Goal: Task Accomplishment & Management: Manage account settings

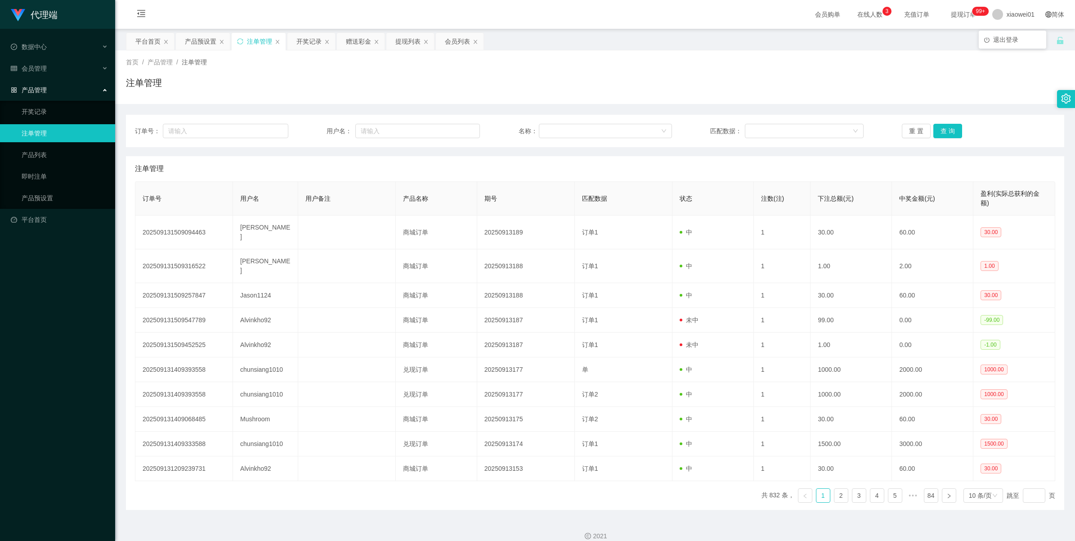
click at [1006, 36] on span "退出登录" at bounding box center [1005, 39] width 25 height 7
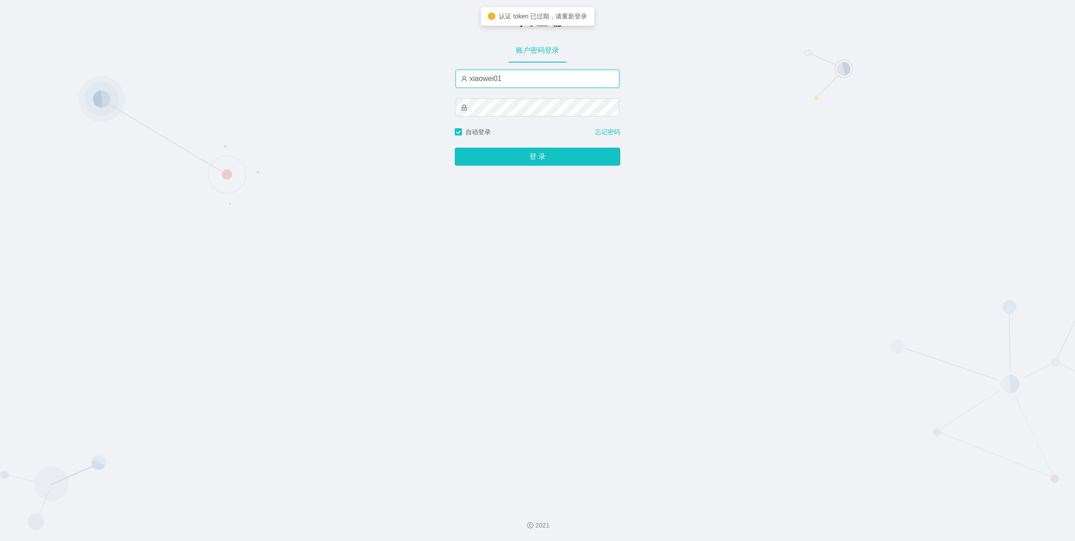
click at [525, 77] on input "xiaowei01" at bounding box center [538, 79] width 164 height 18
type input "x"
click at [512, 153] on button "登 录" at bounding box center [538, 157] width 166 height 18
drag, startPoint x: 513, startPoint y: 81, endPoint x: 403, endPoint y: 80, distance: 110.7
click at [403, 80] on div "-代理端 账户密码登录 azong01 自动登录 忘记密码 登 录" at bounding box center [537, 249] width 1075 height 499
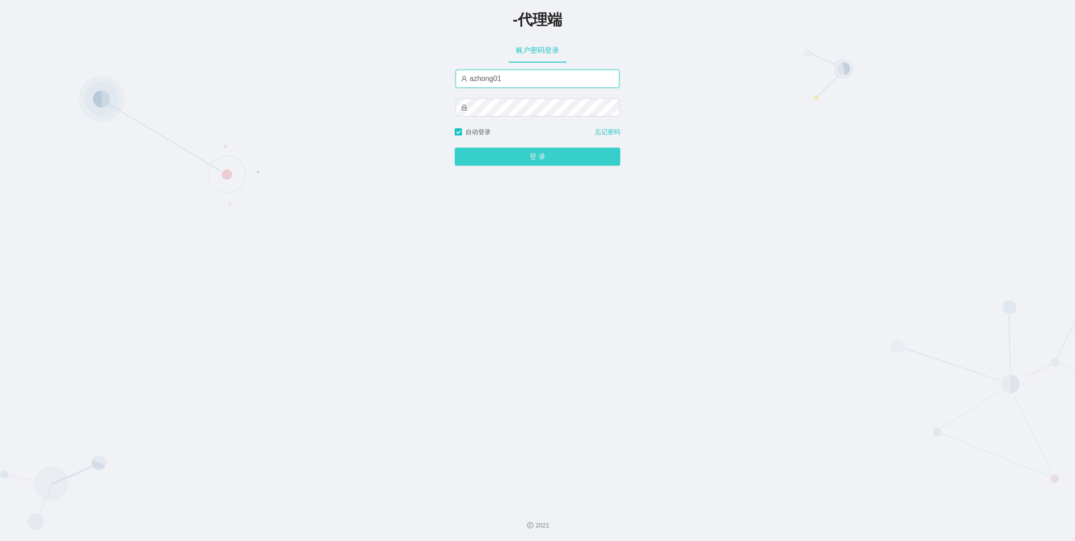
type input "azhong01"
click at [525, 154] on button "登 录" at bounding box center [538, 157] width 166 height 18
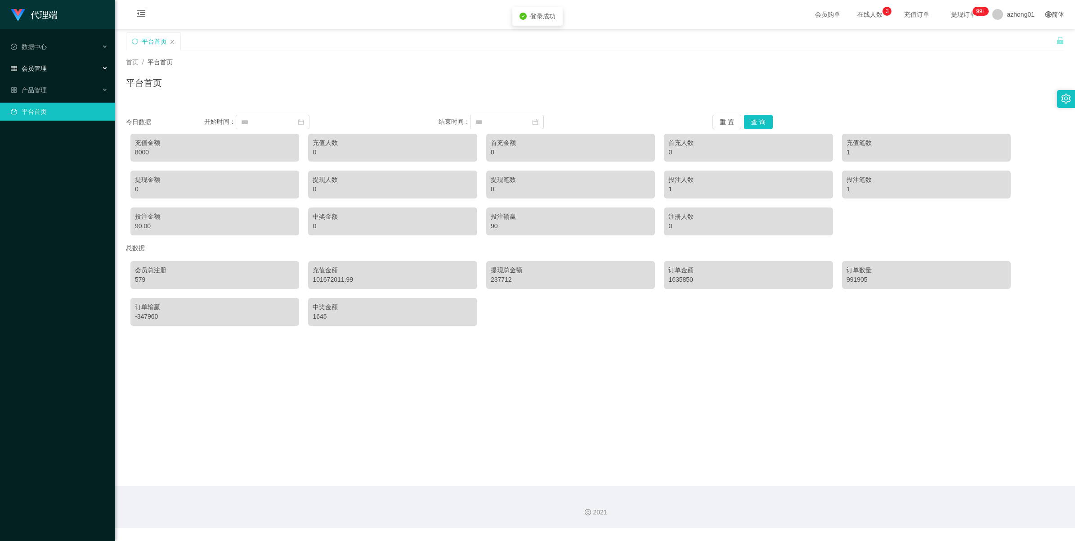
click at [53, 66] on div "会员管理" at bounding box center [57, 68] width 115 height 18
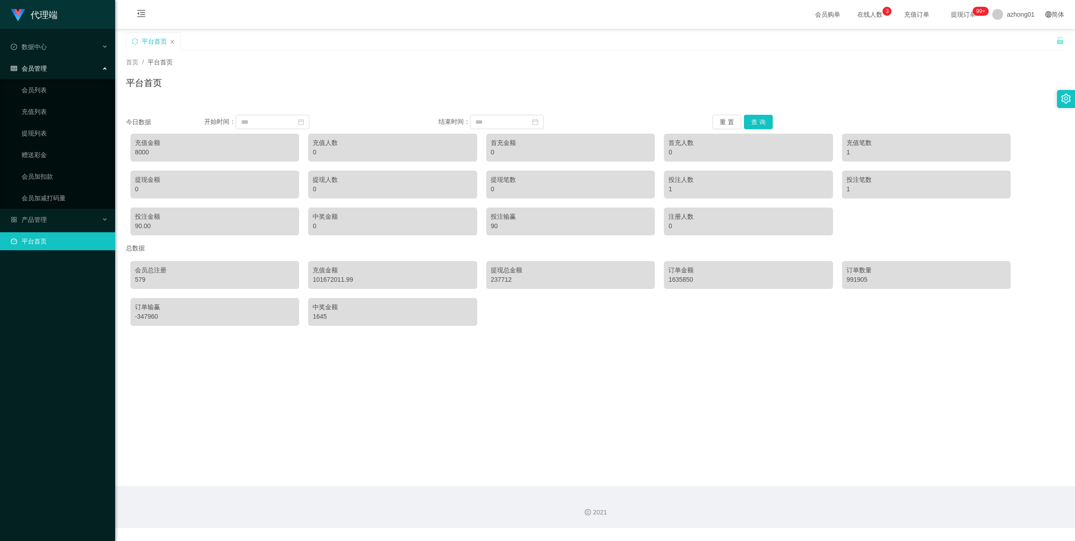
click at [36, 77] on div "会员管理" at bounding box center [57, 68] width 115 height 18
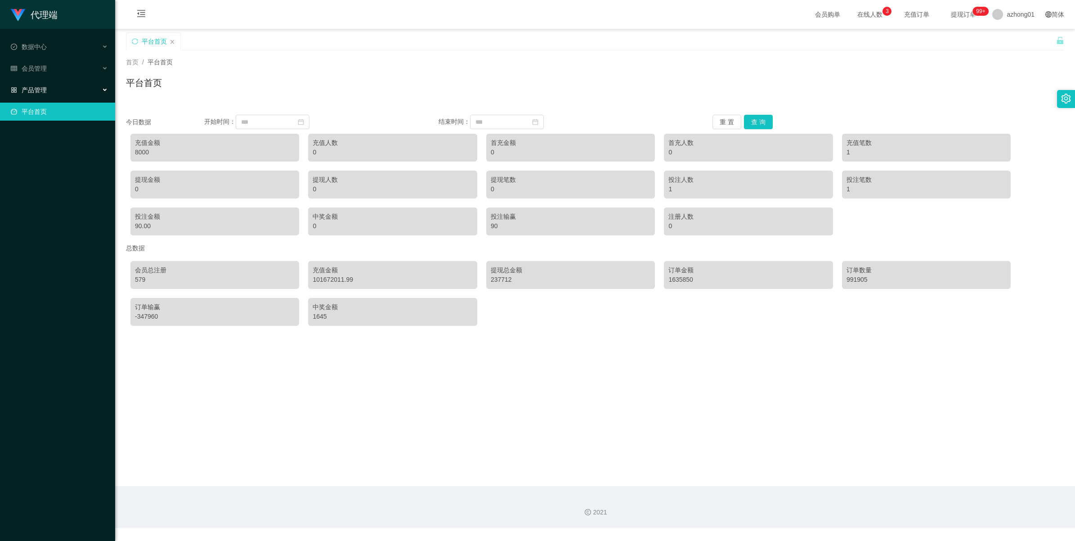
click at [36, 93] on span "产品管理" at bounding box center [29, 89] width 36 height 7
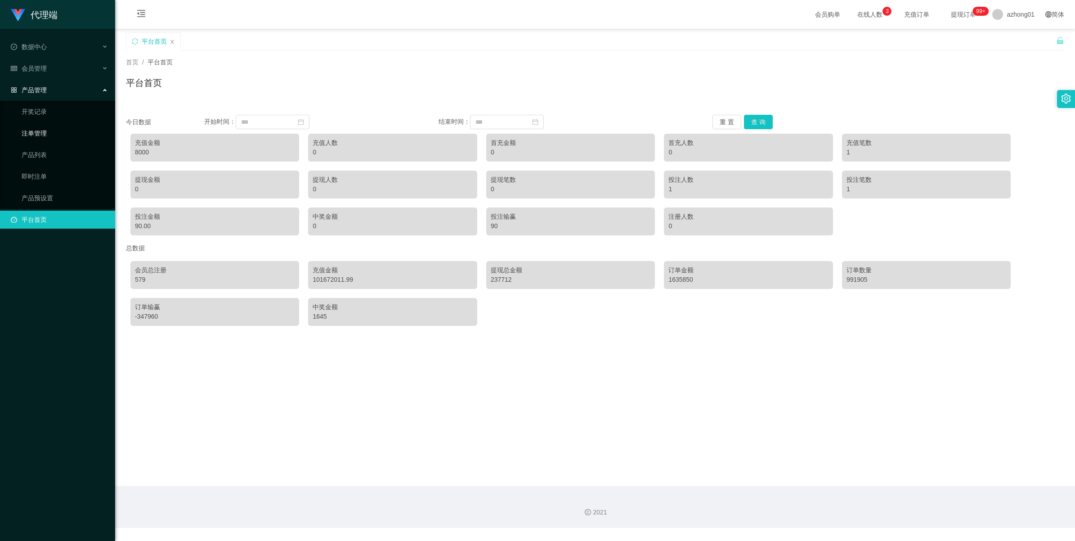
click at [35, 131] on link "注单管理" at bounding box center [65, 133] width 86 height 18
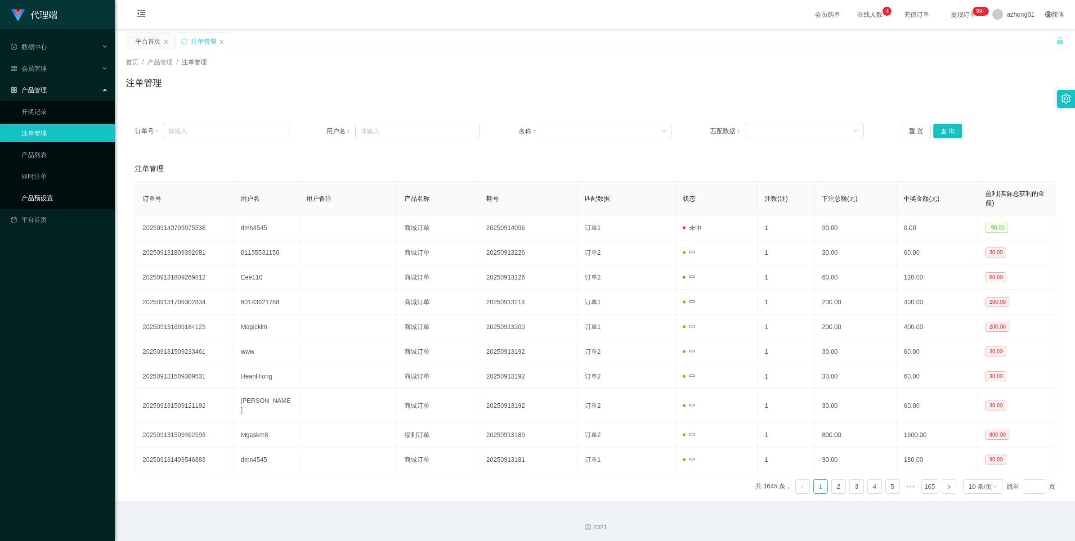
click at [24, 196] on link "产品预设置" at bounding box center [65, 198] width 86 height 18
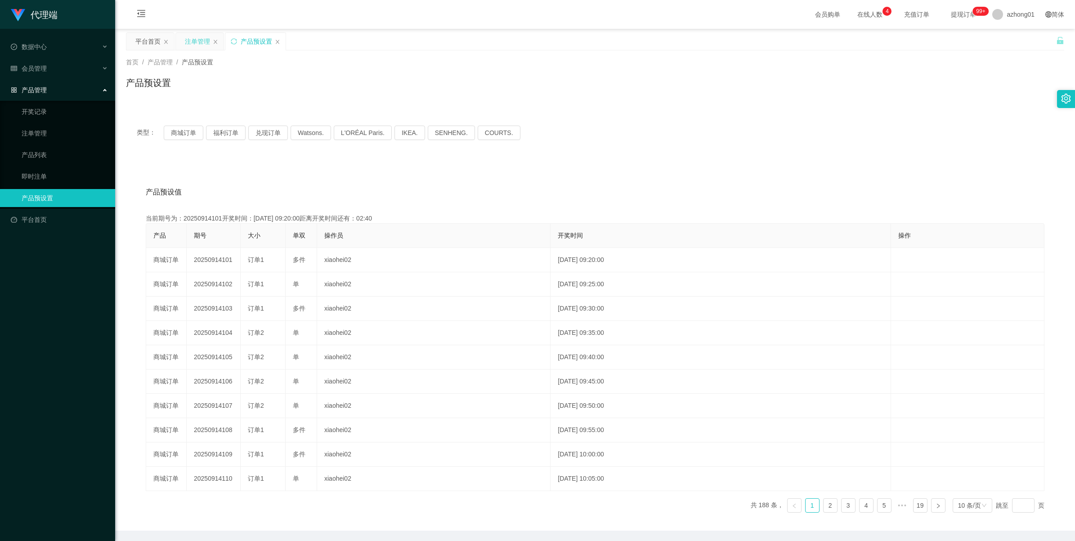
click at [194, 46] on div "注单管理" at bounding box center [197, 41] width 25 height 17
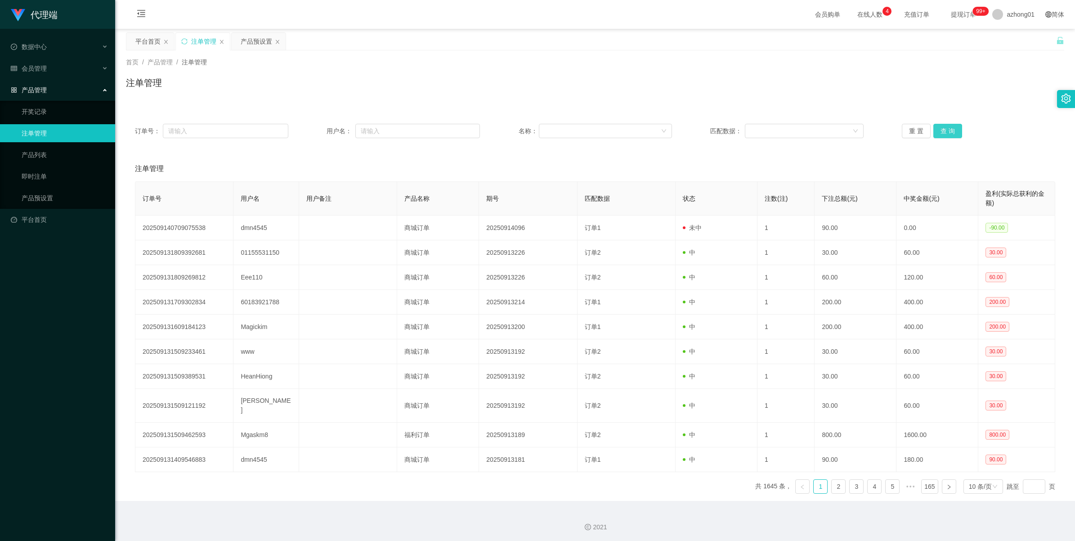
click at [943, 126] on button "查 询" at bounding box center [948, 131] width 29 height 14
click at [943, 126] on div "重 置 查 询" at bounding box center [978, 131] width 153 height 14
click at [943, 126] on button "查 询" at bounding box center [948, 131] width 29 height 14
click at [253, 42] on div "产品预设置" at bounding box center [256, 41] width 31 height 17
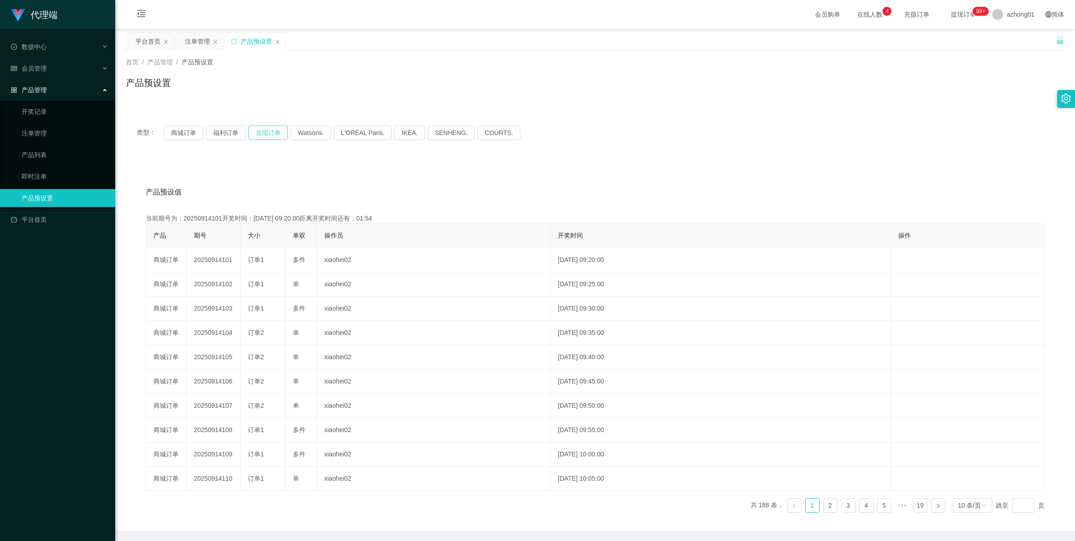
click at [270, 130] on button "兑现订单" at bounding box center [268, 133] width 40 height 14
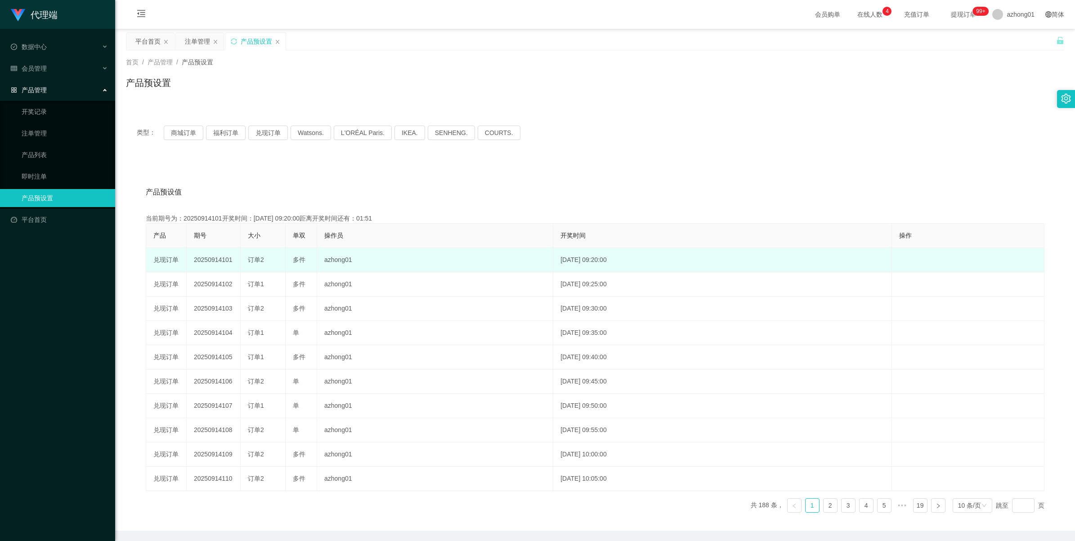
click at [213, 257] on td "20250914101" at bounding box center [214, 260] width 54 height 24
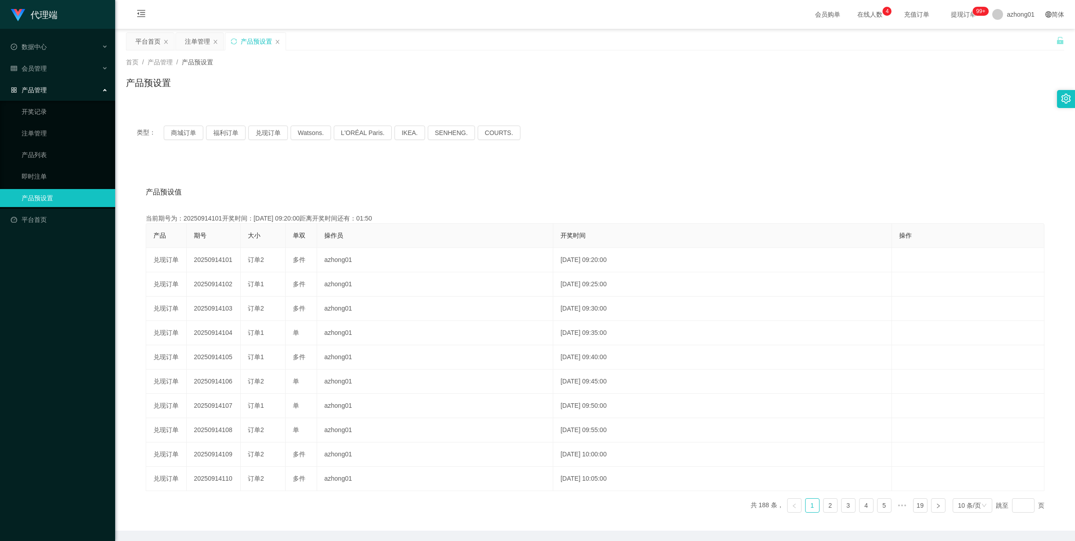
copy td "20250914101"
click at [198, 40] on div "注单管理" at bounding box center [197, 41] width 25 height 17
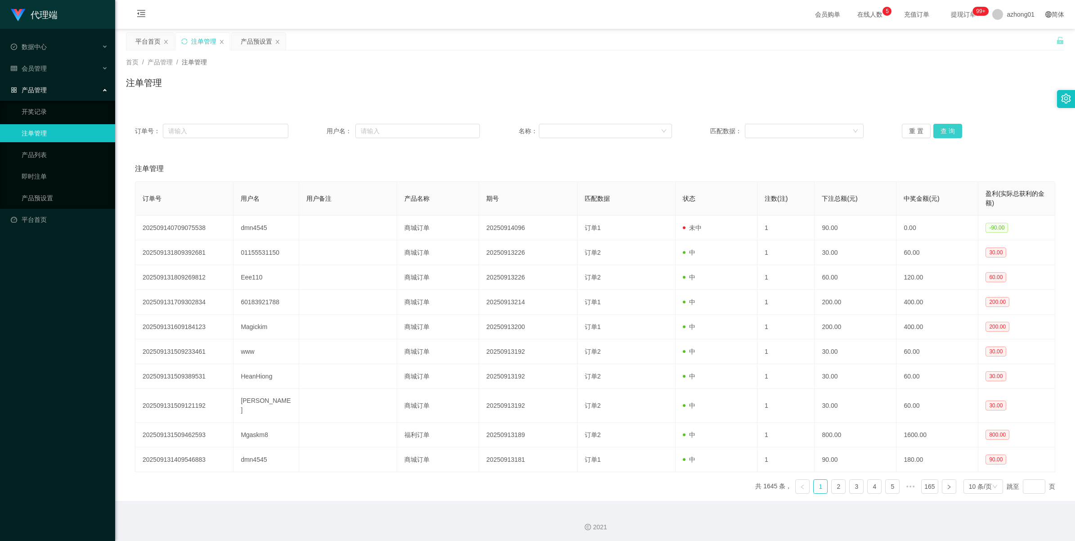
click at [937, 129] on button "查 询" at bounding box center [948, 131] width 29 height 14
click at [937, 129] on div "重 置 查 询" at bounding box center [978, 131] width 153 height 14
click at [937, 129] on button "查 询" at bounding box center [948, 131] width 29 height 14
click at [937, 129] on div "重 置 查 询" at bounding box center [978, 131] width 153 height 14
click at [937, 129] on button "查 询" at bounding box center [948, 131] width 29 height 14
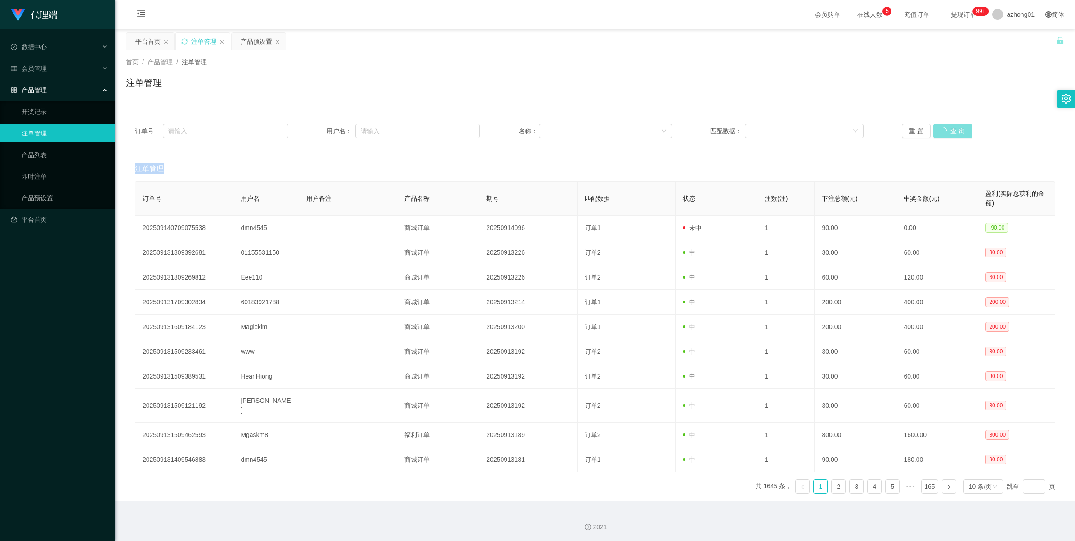
click at [937, 129] on div "重 置 查 询" at bounding box center [978, 131] width 153 height 14
click at [937, 129] on button "查 询" at bounding box center [948, 131] width 29 height 14
click at [937, 129] on div "重 置 查 询" at bounding box center [978, 131] width 153 height 14
click at [934, 129] on button "查 询" at bounding box center [948, 131] width 29 height 14
click at [945, 134] on button "查 询" at bounding box center [948, 131] width 29 height 14
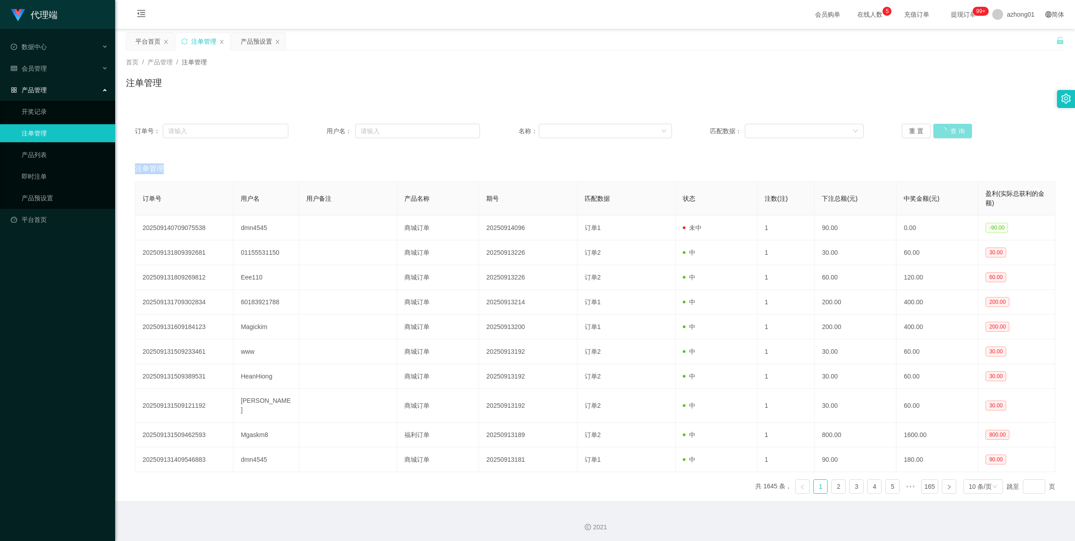
click at [945, 134] on div "重 置 查 询" at bounding box center [978, 131] width 153 height 14
click at [945, 134] on button "查 询" at bounding box center [948, 131] width 29 height 14
click at [945, 134] on div "重 置 查 询" at bounding box center [978, 131] width 153 height 14
click at [945, 134] on button "查 询" at bounding box center [948, 131] width 29 height 14
click at [945, 134] on div "重 置 查 询" at bounding box center [978, 131] width 153 height 14
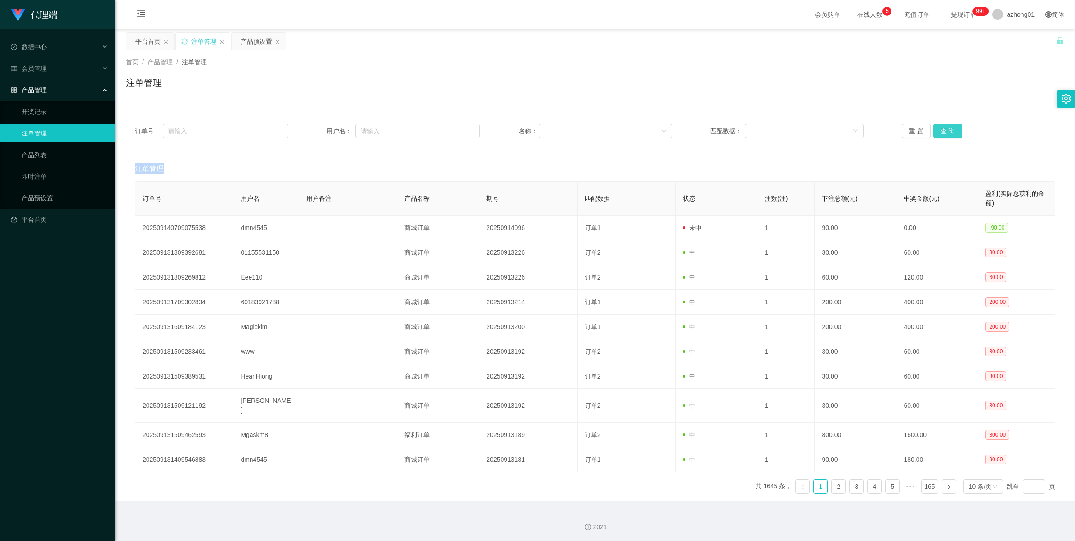
click at [945, 134] on button "查 询" at bounding box center [948, 131] width 29 height 14
click at [945, 134] on div "重 置 查 询" at bounding box center [978, 131] width 153 height 14
click at [945, 134] on button "查 询" at bounding box center [948, 131] width 29 height 14
click at [945, 134] on div "重 置 查 询" at bounding box center [978, 131] width 153 height 14
click at [937, 126] on button "查 询" at bounding box center [948, 131] width 29 height 14
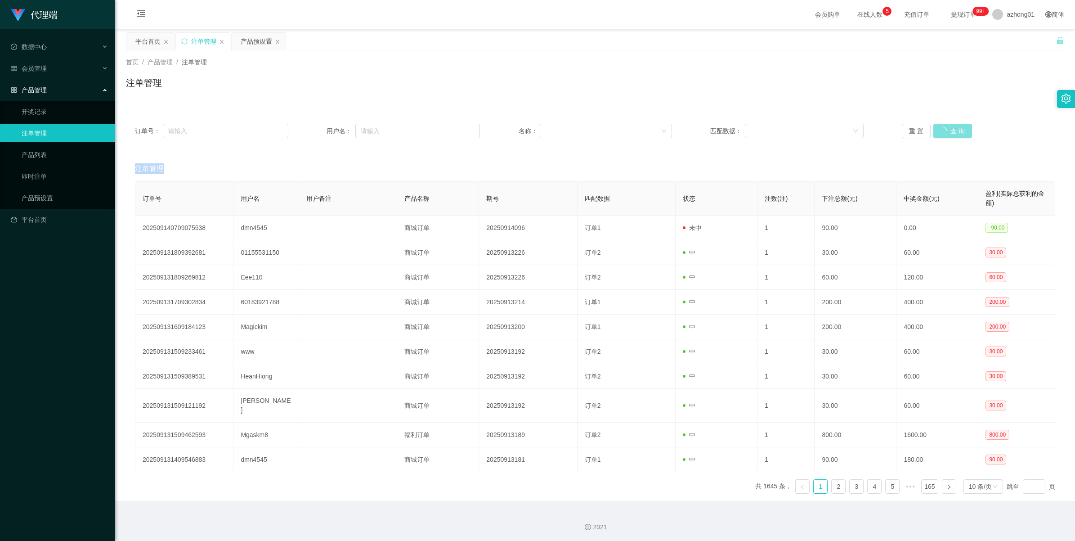
click at [937, 126] on div "重 置 查 询" at bounding box center [978, 131] width 153 height 14
click at [937, 126] on button "查 询" at bounding box center [948, 131] width 29 height 14
click at [937, 126] on div "重 置 查 询" at bounding box center [978, 131] width 153 height 14
click at [937, 126] on button "查 询" at bounding box center [948, 131] width 29 height 14
click at [937, 126] on div "重 置 查 询" at bounding box center [978, 131] width 153 height 14
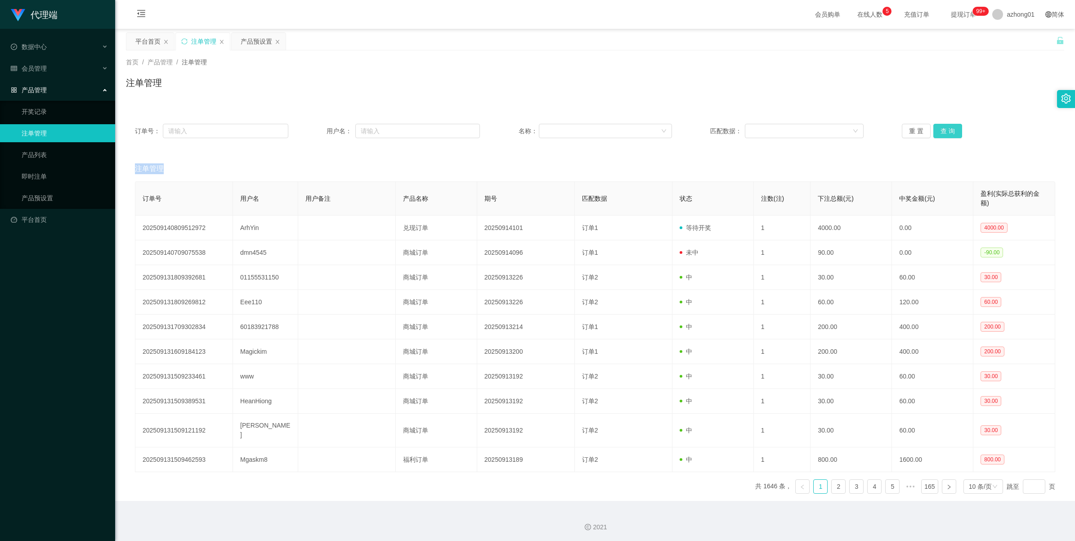
click at [937, 126] on button "查 询" at bounding box center [948, 131] width 29 height 14
click at [937, 126] on div "重 置 查 询" at bounding box center [978, 131] width 153 height 14
click at [937, 126] on button "查 询" at bounding box center [948, 131] width 29 height 14
click at [937, 126] on div "重 置 查 询" at bounding box center [978, 131] width 153 height 14
click at [937, 126] on button "查 询" at bounding box center [953, 131] width 39 height 14
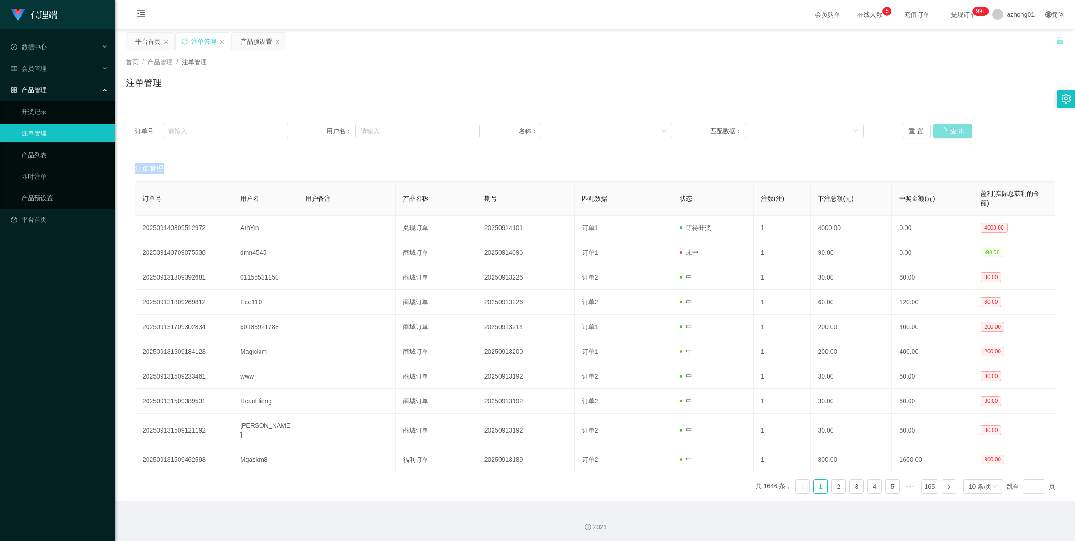
click at [937, 126] on div "重 置 查 询" at bounding box center [978, 131] width 153 height 14
click at [937, 126] on button "查 询" at bounding box center [948, 131] width 29 height 14
click at [937, 126] on div "重 置 查 询" at bounding box center [978, 131] width 153 height 14
click at [937, 126] on button "查 询" at bounding box center [953, 131] width 39 height 14
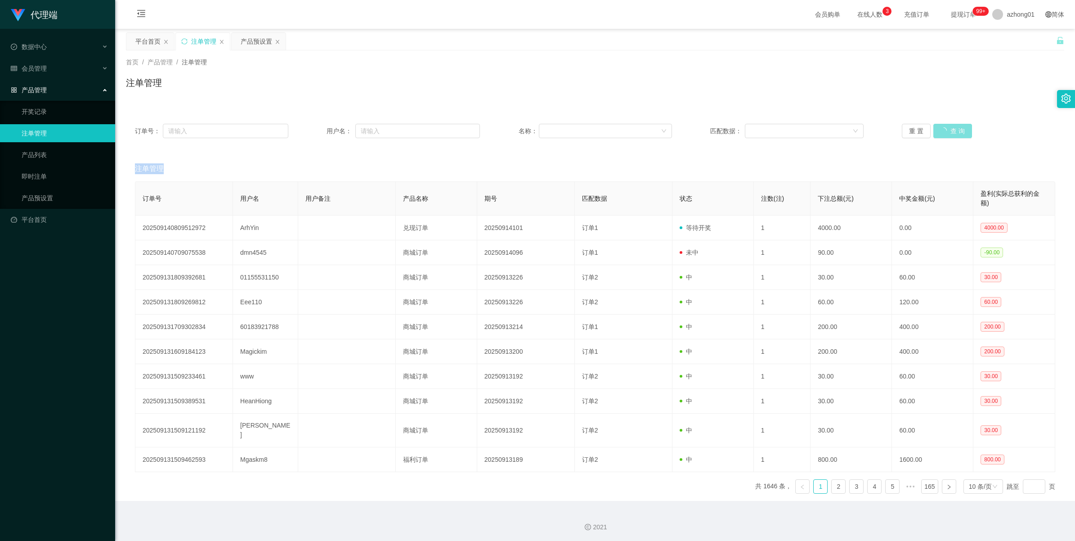
click at [937, 126] on div "重 置 查 询" at bounding box center [978, 131] width 153 height 14
click at [250, 44] on div "产品预设置" at bounding box center [256, 41] width 31 height 17
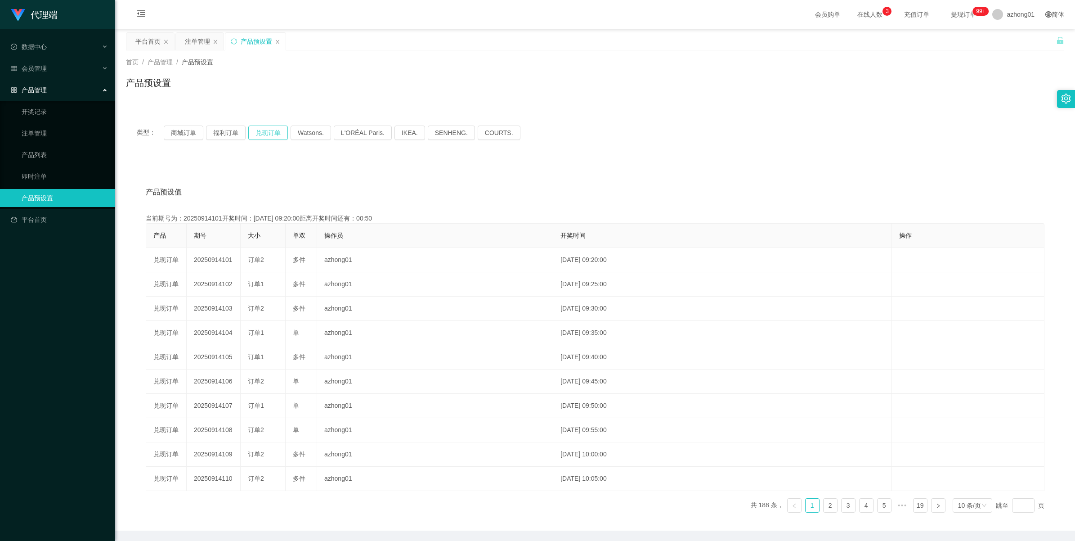
click at [255, 132] on button "兑现订单" at bounding box center [268, 133] width 40 height 14
click at [185, 41] on div "注单管理" at bounding box center [197, 41] width 25 height 17
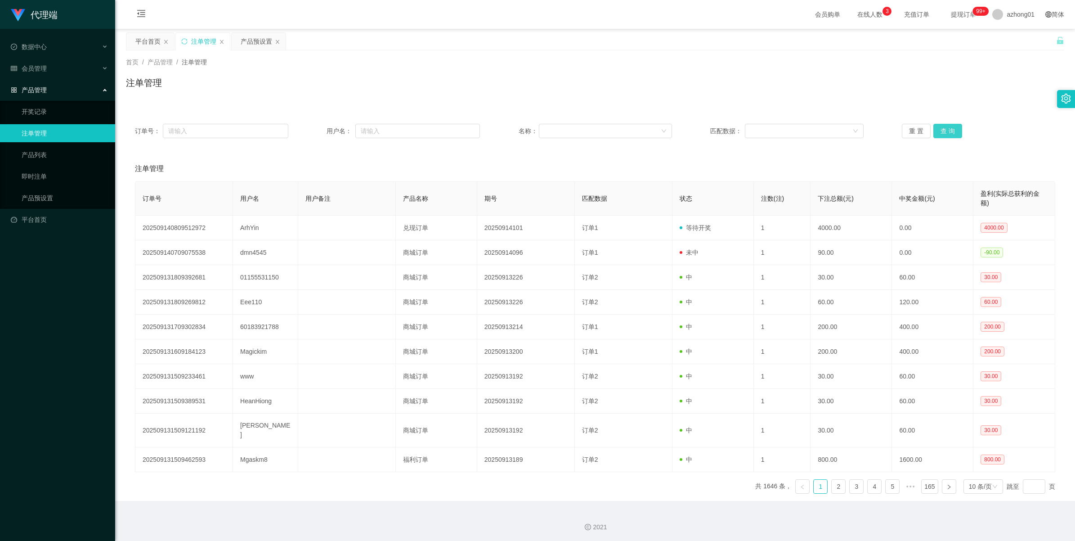
click at [941, 132] on button "查 询" at bounding box center [948, 131] width 29 height 14
click at [941, 132] on div "重 置 查 询" at bounding box center [978, 131] width 153 height 14
click at [941, 132] on button "查 询" at bounding box center [953, 131] width 39 height 14
click at [941, 132] on div "重 置 查 询" at bounding box center [978, 131] width 153 height 14
click at [945, 128] on button "查 询" at bounding box center [948, 131] width 29 height 14
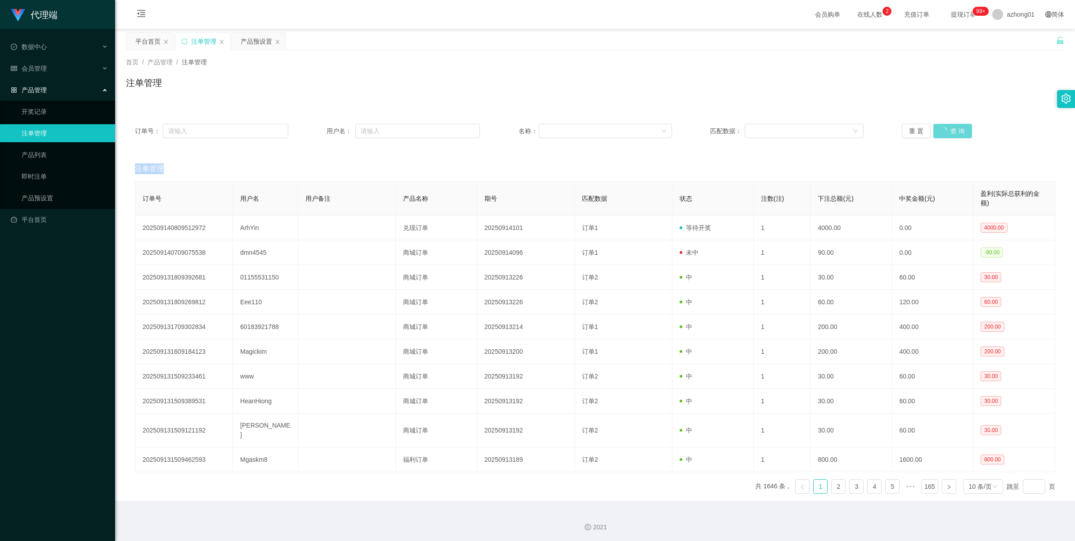
click at [945, 128] on div "重 置 查 询" at bounding box center [978, 131] width 153 height 14
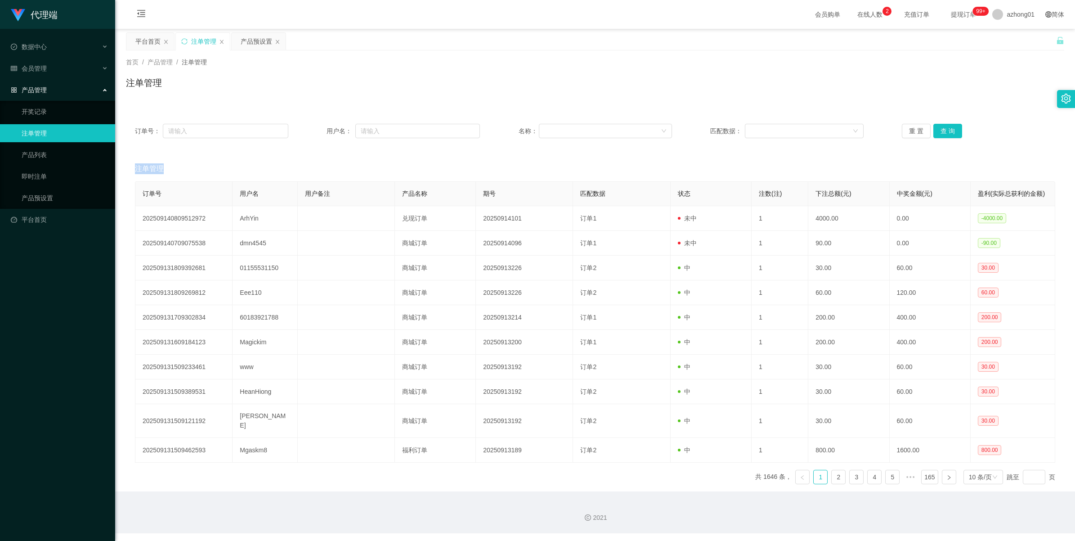
click at [945, 128] on div "重 置 查 询" at bounding box center [978, 131] width 153 height 14
click at [945, 128] on button "查 询" at bounding box center [948, 131] width 29 height 14
click at [945, 128] on div "重 置 查 询" at bounding box center [978, 131] width 153 height 14
click at [944, 131] on button "查 询" at bounding box center [948, 131] width 29 height 14
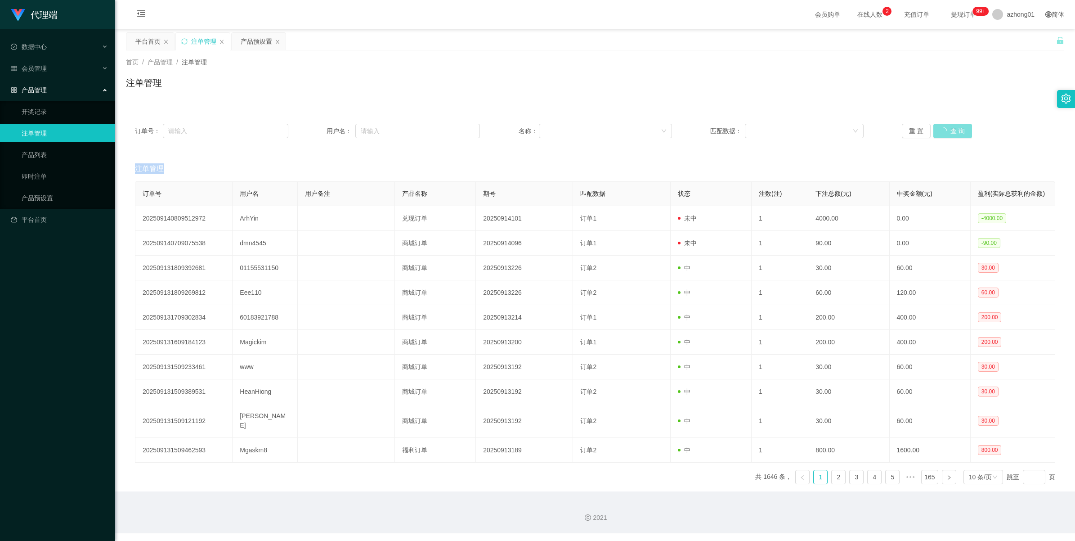
click at [944, 131] on div "重 置 查 询" at bounding box center [978, 131] width 153 height 14
click at [944, 131] on button "查 询" at bounding box center [948, 131] width 29 height 14
click at [944, 131] on div "重 置 查 询" at bounding box center [978, 131] width 153 height 14
click at [944, 131] on button "查 询" at bounding box center [953, 131] width 39 height 14
click at [944, 131] on div "重 置 查 询" at bounding box center [978, 131] width 153 height 14
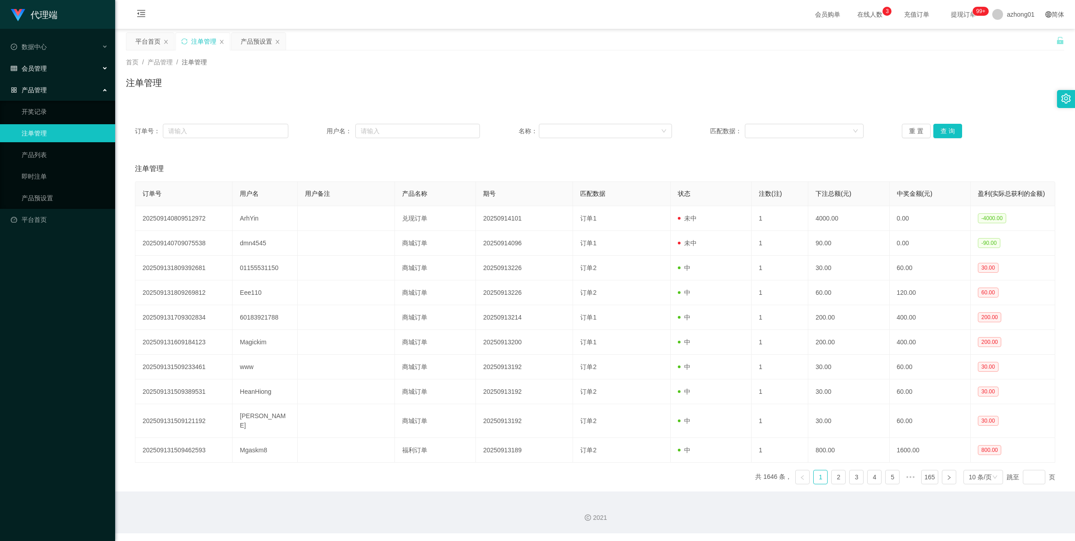
click at [39, 69] on span "会员管理" at bounding box center [29, 68] width 36 height 7
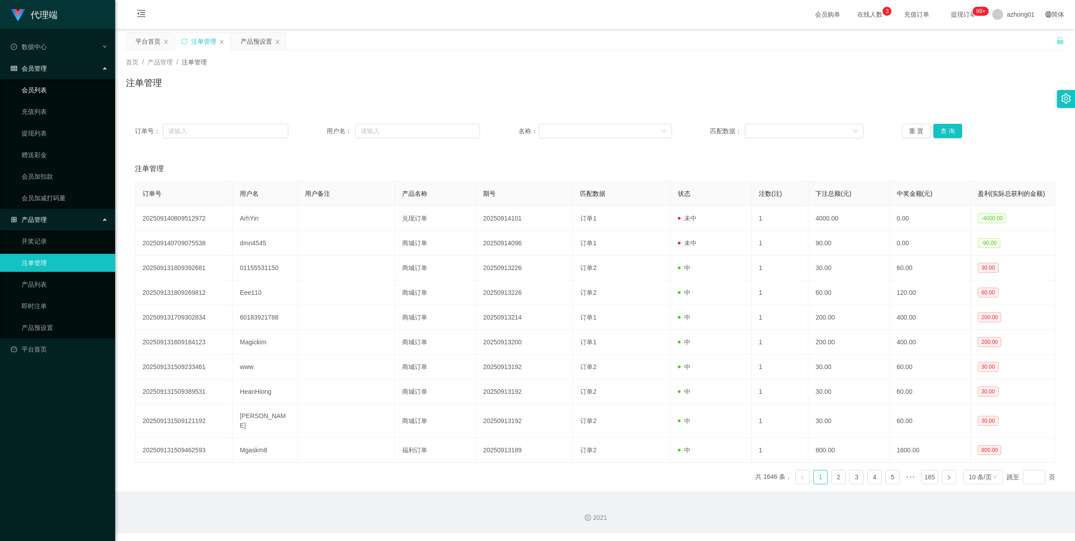
drag, startPoint x: 39, startPoint y: 85, endPoint x: 208, endPoint y: 115, distance: 171.3
click at [39, 85] on link "会员列表" at bounding box center [65, 90] width 86 height 18
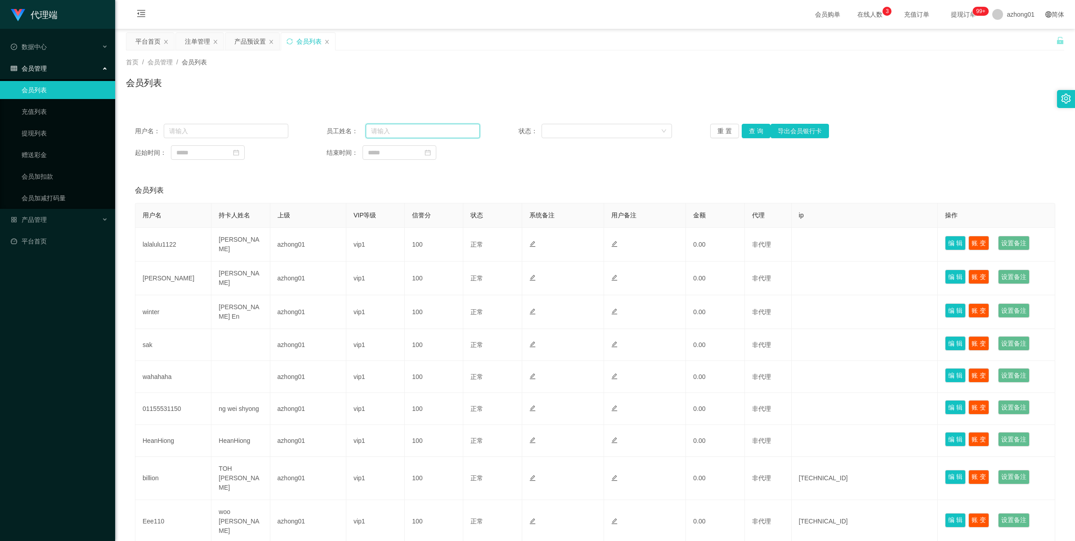
click at [379, 134] on input "text" at bounding box center [423, 131] width 114 height 14
click at [203, 136] on input "text" at bounding box center [226, 131] width 125 height 14
paste input "ArhYin"
type input "ArhYin"
click at [748, 130] on button "查 询" at bounding box center [756, 131] width 29 height 14
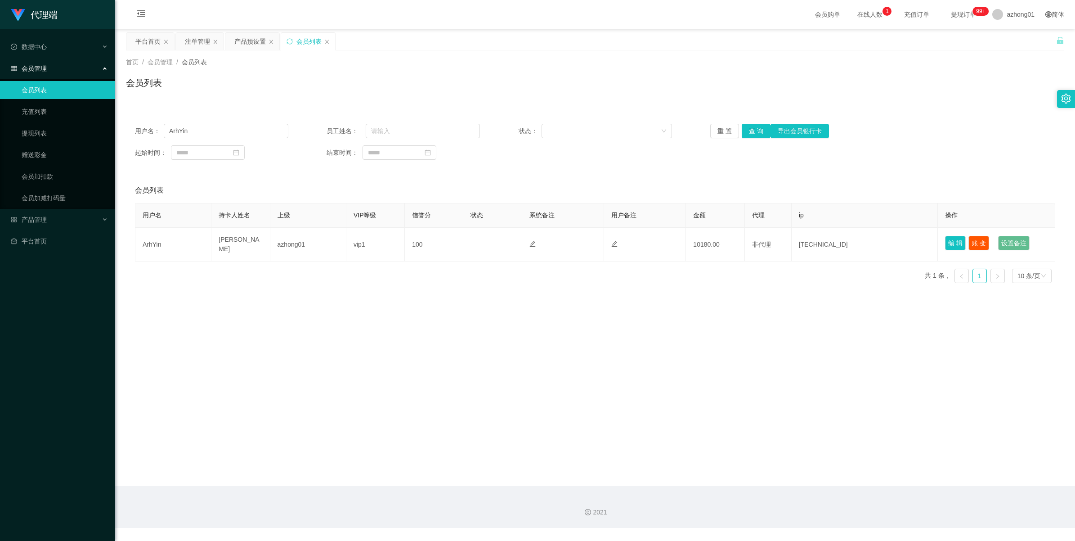
drag, startPoint x: 197, startPoint y: 43, endPoint x: 273, endPoint y: 84, distance: 86.1
click at [197, 43] on div "注单管理" at bounding box center [197, 41] width 25 height 17
